Goal: Navigation & Orientation: Find specific page/section

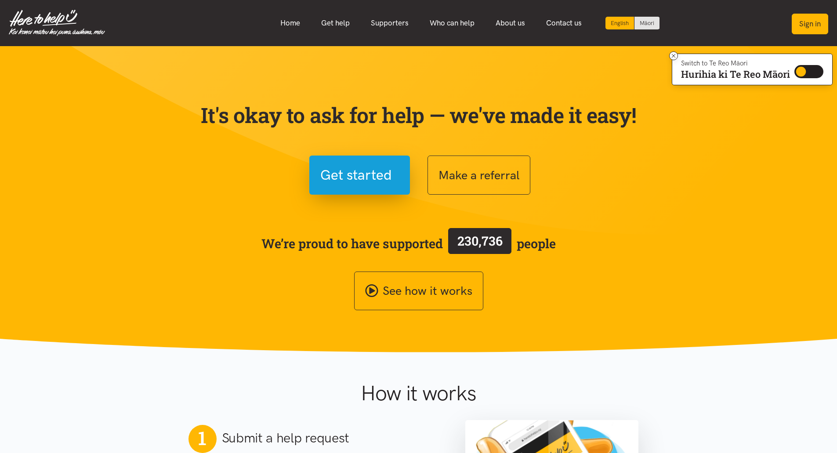
click at [811, 21] on button "Sign in" at bounding box center [810, 24] width 36 height 21
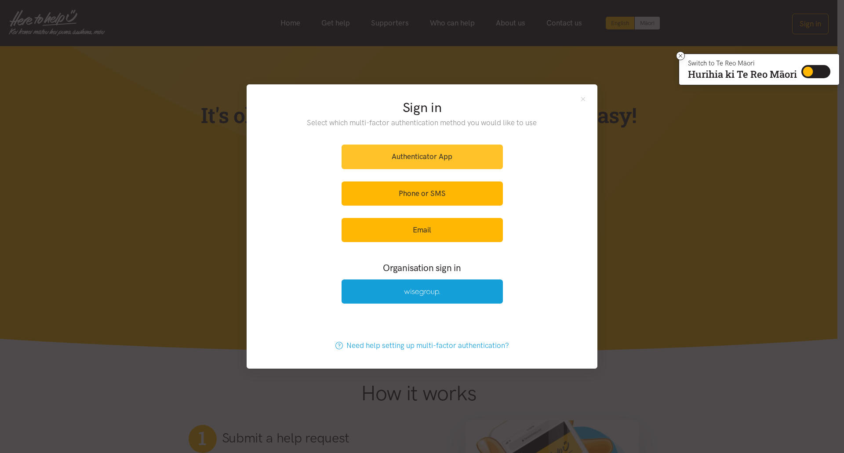
click at [423, 153] on link "Authenticator App" at bounding box center [422, 157] width 161 height 24
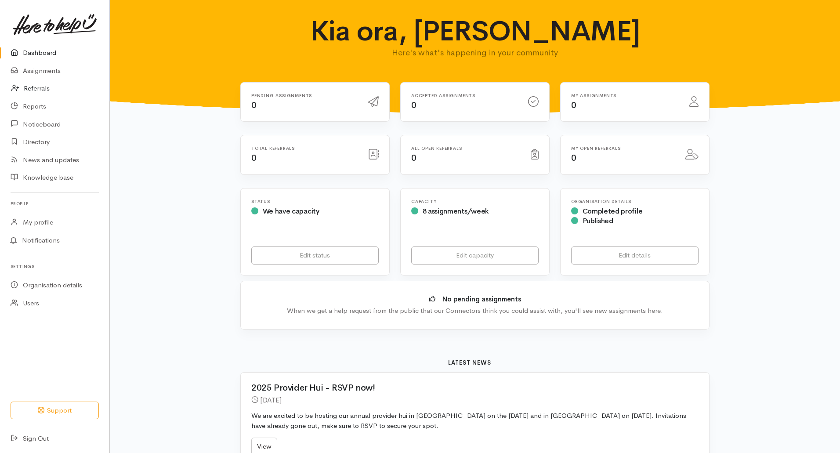
click at [42, 90] on link "Referrals" at bounding box center [54, 89] width 109 height 18
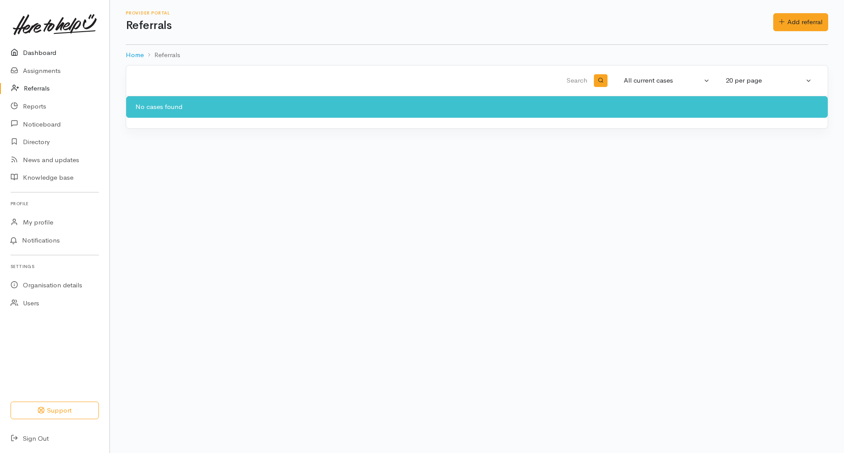
click at [44, 53] on link "Dashboard" at bounding box center [54, 53] width 109 height 18
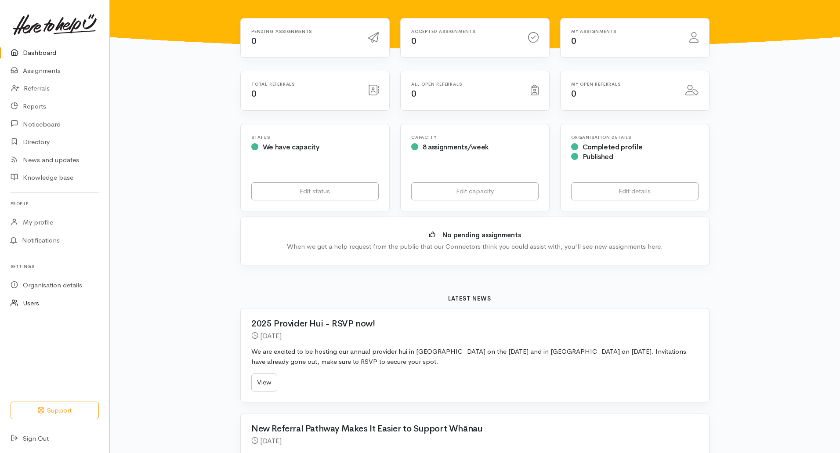
scroll to position [132, 0]
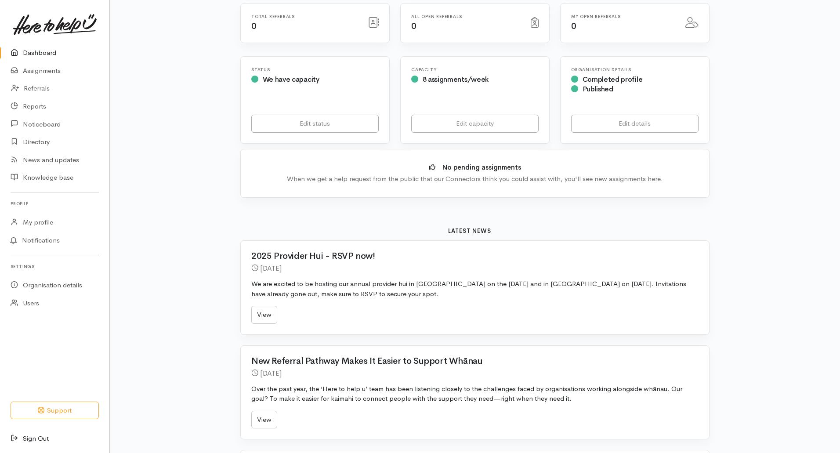
click at [42, 437] on link "Sign Out" at bounding box center [54, 439] width 109 height 18
